Goal: Information Seeking & Learning: Learn about a topic

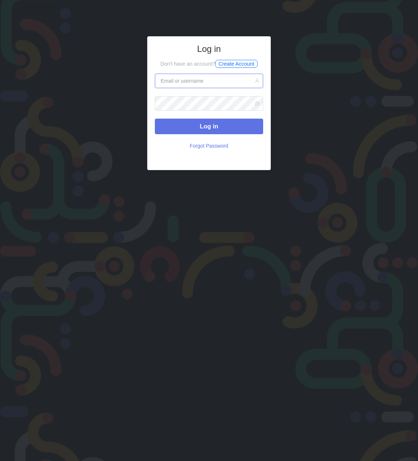
click at [203, 78] on input "text" at bounding box center [209, 81] width 108 height 15
type input "eminkarakan0drive@gmail.com"
click at [155, 119] on button "Log in" at bounding box center [209, 127] width 108 height 16
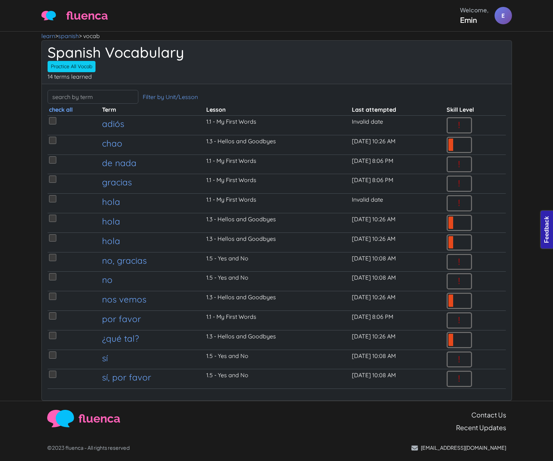
click at [232, 26] on header "fluenca Welcome, Emin E Help Account" at bounding box center [276, 16] width 553 height 32
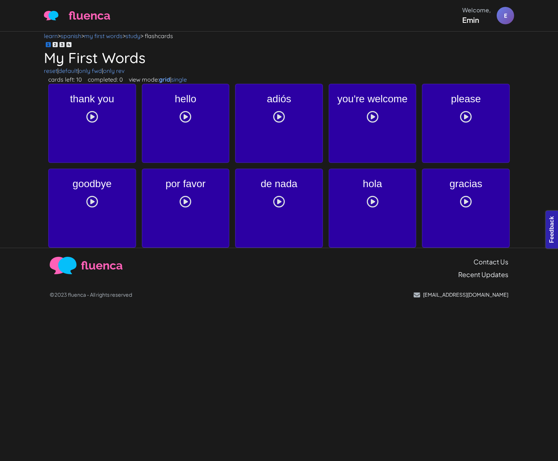
click at [229, 16] on div "fluenca Welcome, Emin E Help Account" at bounding box center [279, 16] width 471 height 20
